Goal: Find specific fact: Find specific fact

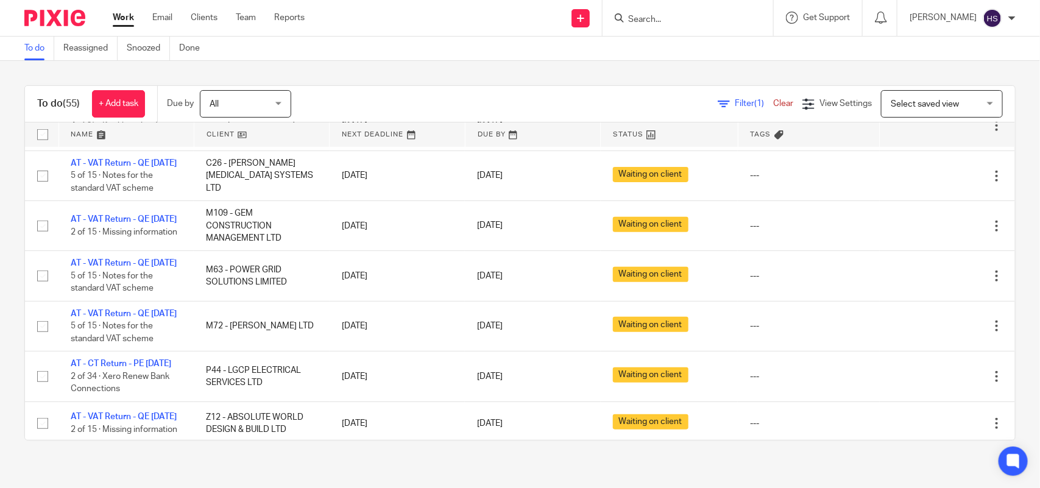
scroll to position [305, 0]
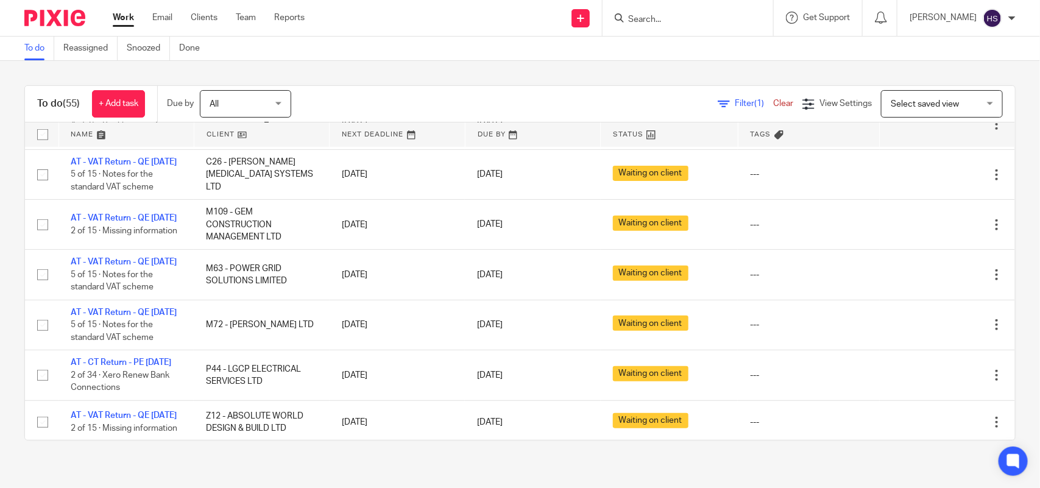
click at [669, 19] on input "Search" at bounding box center [682, 20] width 110 height 11
type input "lgcp"
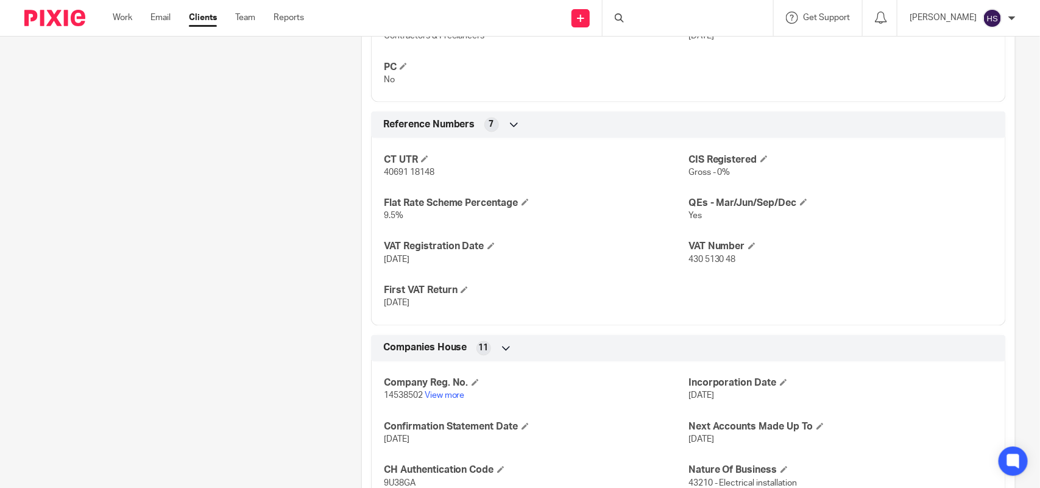
scroll to position [838, 0]
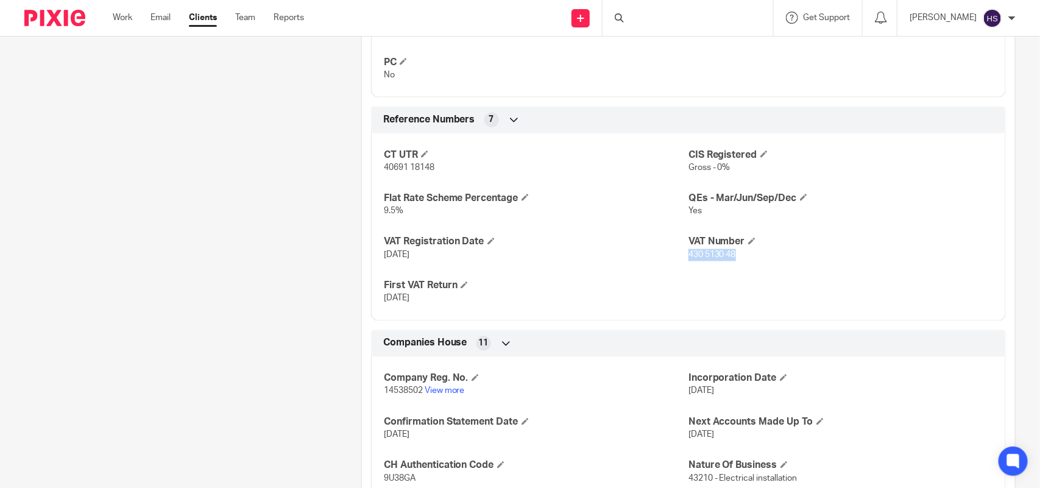
drag, startPoint x: 680, startPoint y: 254, endPoint x: 732, endPoint y: 256, distance: 51.8
click at [732, 256] on p "430 5130 48" at bounding box center [840, 255] width 305 height 12
copy span "430 5130 48"
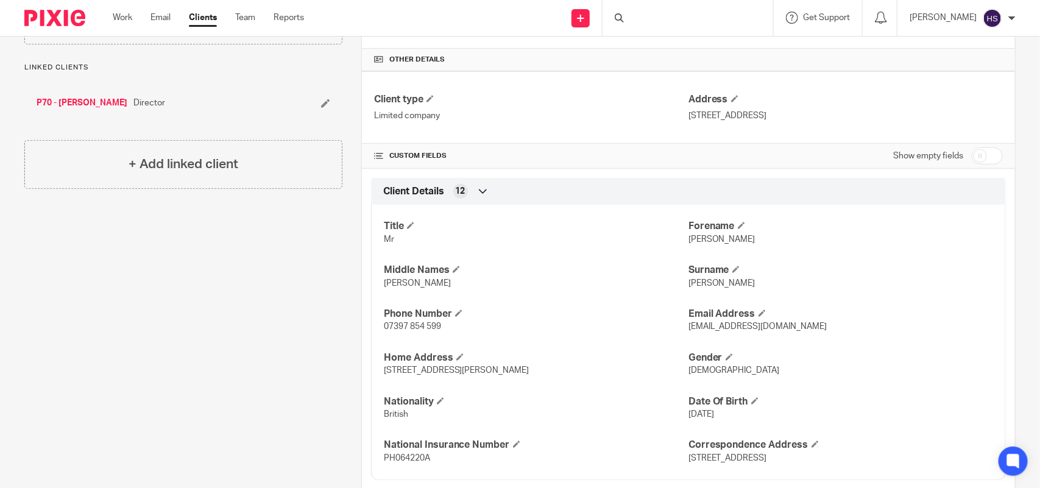
scroll to position [64, 0]
